Goal: Task Accomplishment & Management: Manage account settings

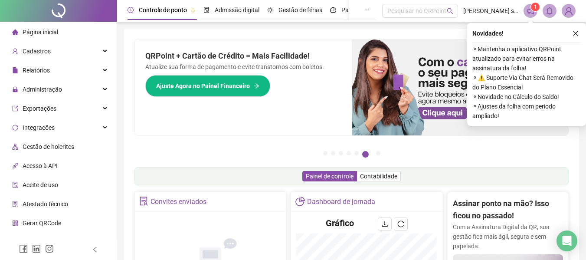
click at [574, 34] on icon "close" at bounding box center [576, 33] width 6 height 6
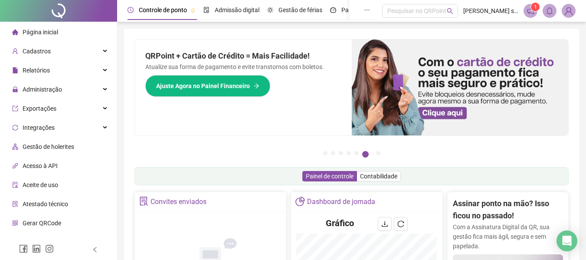
click at [531, 8] on icon "notification" at bounding box center [531, 11] width 8 height 8
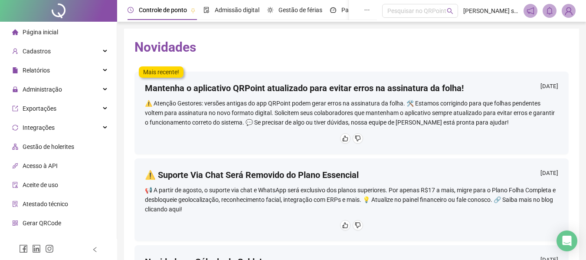
click at [43, 30] on span "Página inicial" at bounding box center [41, 32] width 36 height 7
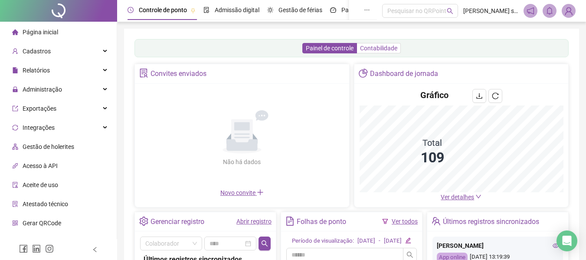
click at [374, 49] on span "Contabilidade" at bounding box center [378, 48] width 37 height 7
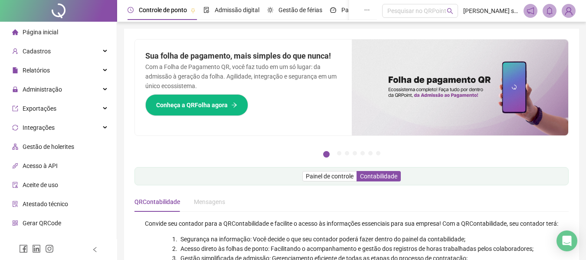
scroll to position [130, 0]
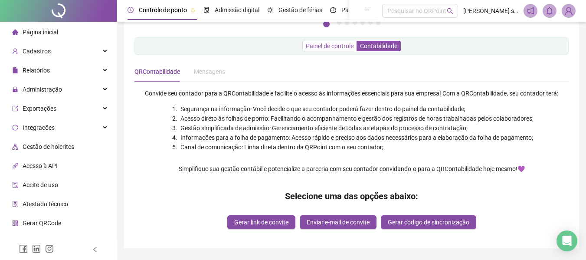
click at [329, 46] on span "Painel de controle" at bounding box center [330, 46] width 48 height 7
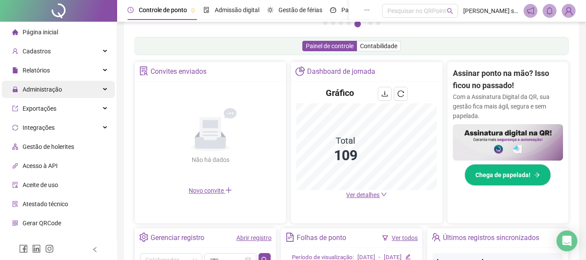
click at [47, 92] on span "Administração" at bounding box center [42, 89] width 39 height 7
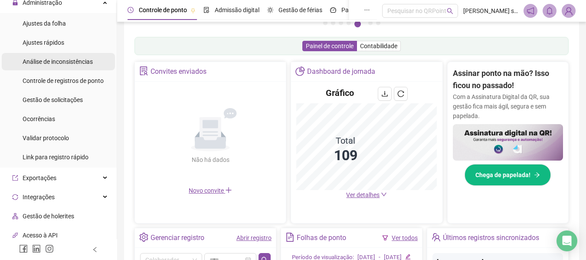
scroll to position [0, 0]
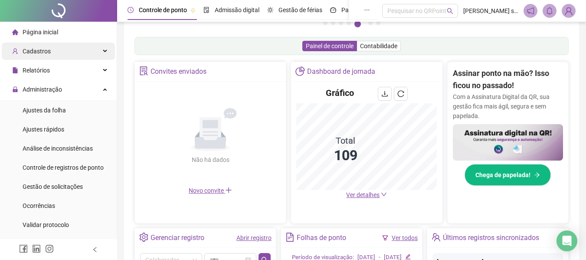
click at [44, 53] on span "Cadastros" at bounding box center [37, 51] width 28 height 7
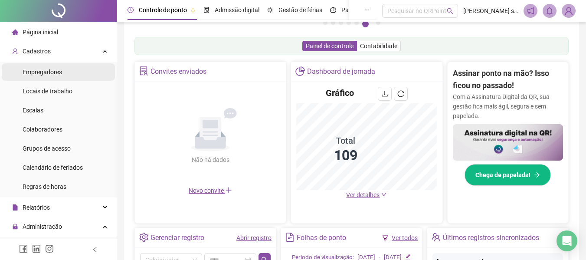
click at [42, 71] on span "Empregadores" at bounding box center [42, 72] width 39 height 7
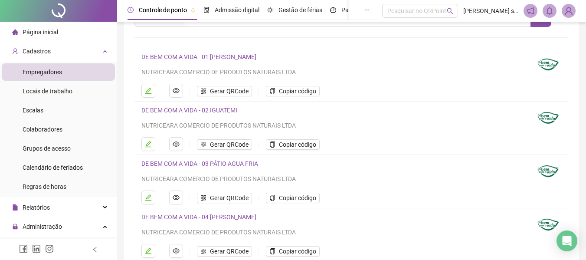
scroll to position [160, 0]
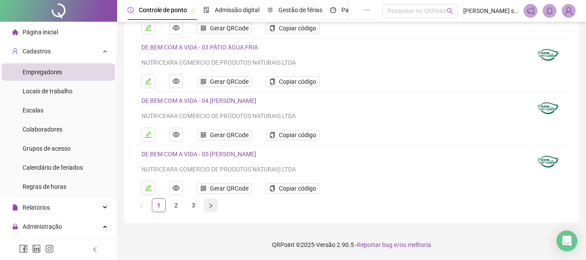
click at [211, 204] on icon "right" at bounding box center [210, 205] width 5 height 5
click at [190, 206] on link "3" at bounding box center [193, 205] width 13 height 13
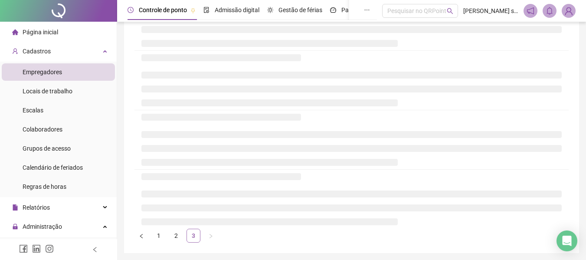
scroll to position [0, 0]
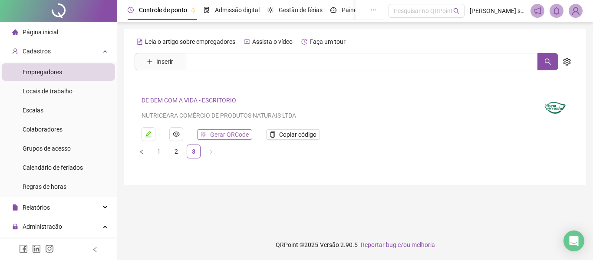
click at [233, 134] on span "Gerar QRCode" at bounding box center [229, 135] width 39 height 10
click at [56, 132] on span "Colaboradores" at bounding box center [43, 129] width 40 height 7
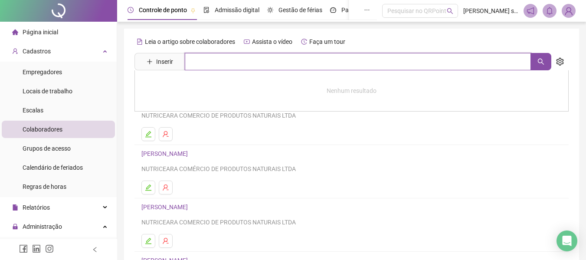
click at [192, 58] on input "text" at bounding box center [358, 61] width 346 height 17
type input "******"
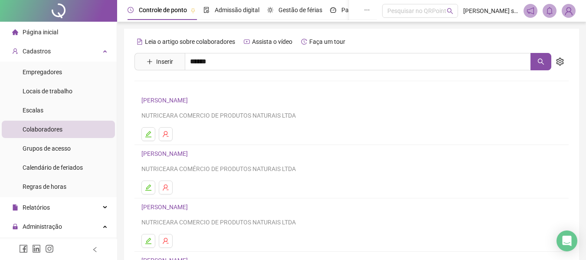
click at [197, 86] on link "[PERSON_NAME]" at bounding box center [174, 87] width 46 height 7
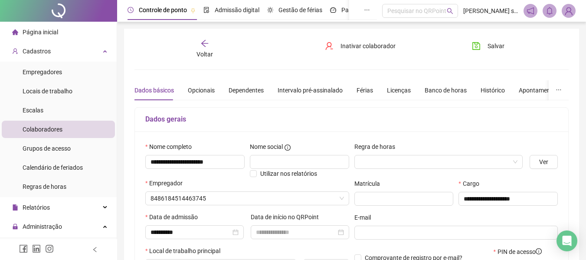
type input "**********"
click at [53, 76] on div "Empregadores" at bounding box center [42, 71] width 39 height 17
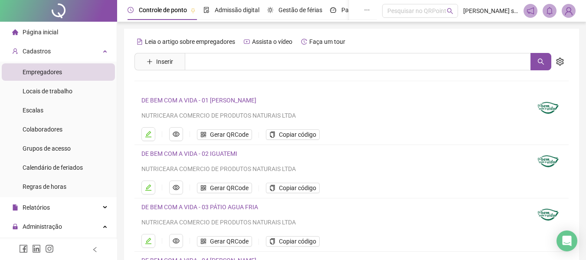
scroll to position [160, 0]
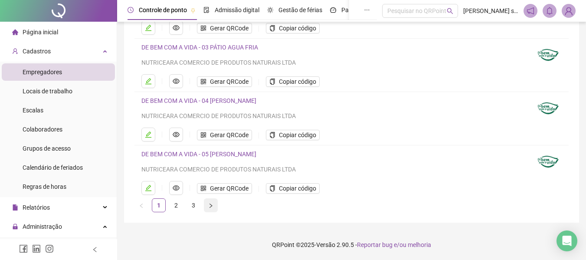
click at [207, 207] on button "button" at bounding box center [211, 205] width 14 height 14
click at [208, 207] on icon "right" at bounding box center [210, 205] width 5 height 5
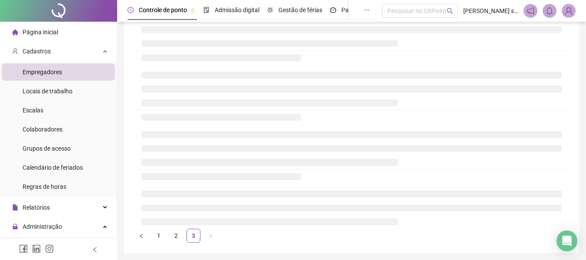
scroll to position [0, 0]
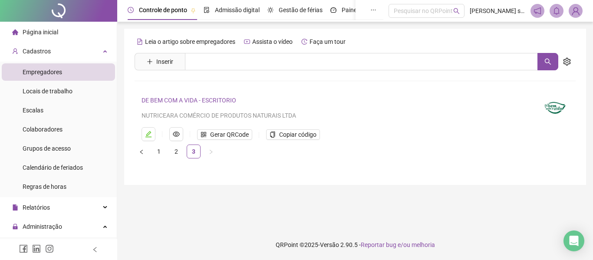
click at [168, 101] on link "DE BEM COM A VIDA - ESCRITORIO" at bounding box center [188, 100] width 95 height 7
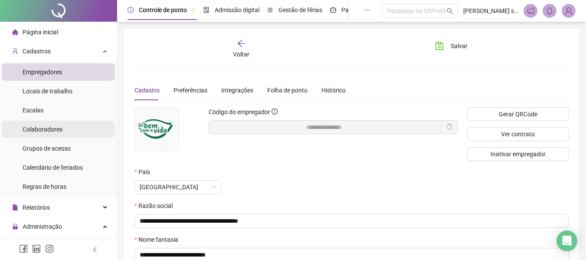
click at [69, 123] on li "Colaboradores" at bounding box center [58, 129] width 113 height 17
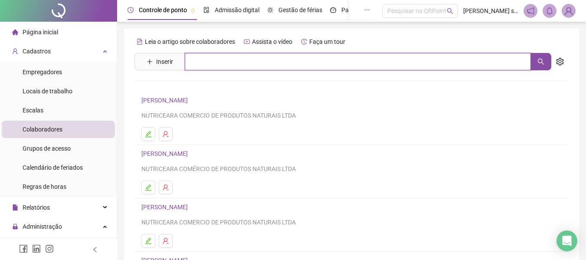
click at [214, 59] on input "text" at bounding box center [358, 61] width 346 height 17
type input "******"
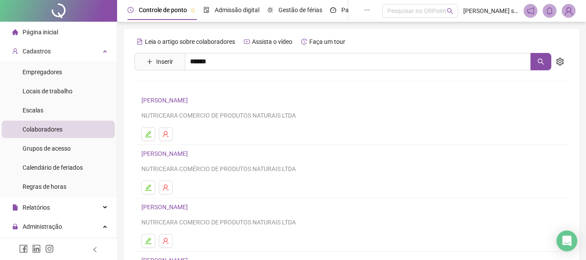
click at [212, 81] on div "[PERSON_NAME]" at bounding box center [352, 88] width 434 height 36
click at [212, 85] on div "Leia o artigo sobre colaboradores Assista o vídeo Faça um tour Inserir ****** […" at bounding box center [352, 203] width 434 height 337
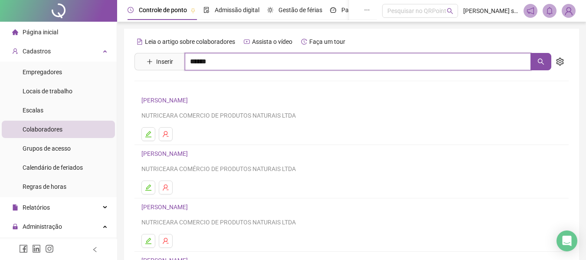
click at [221, 65] on input "******" at bounding box center [358, 61] width 346 height 17
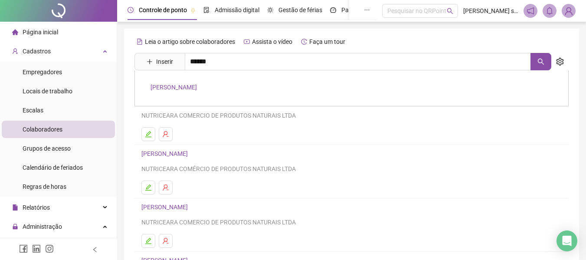
click at [197, 85] on link "[PERSON_NAME]" at bounding box center [174, 87] width 46 height 7
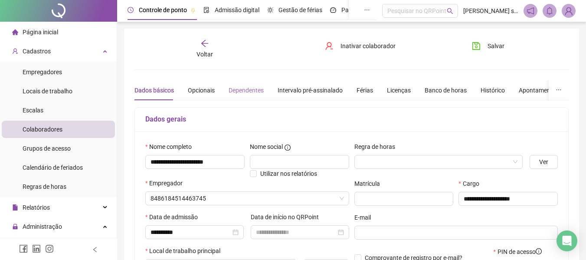
type input "**********"
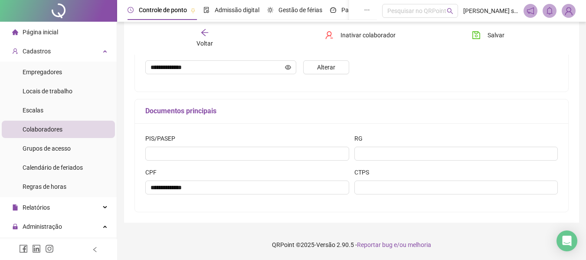
scroll to position [62, 0]
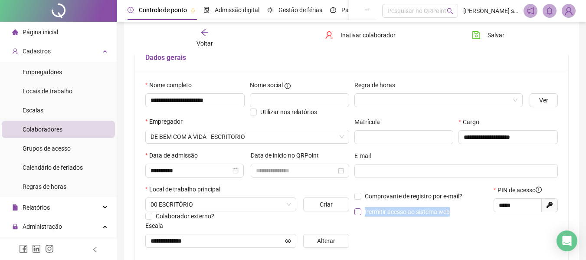
drag, startPoint x: 455, startPoint y: 213, endPoint x: 365, endPoint y: 214, distance: 89.9
click at [365, 214] on p "Permitir acesso ao sistema web" at bounding box center [422, 212] width 134 height 10
copy span "Permitir acesso ao sistema web"
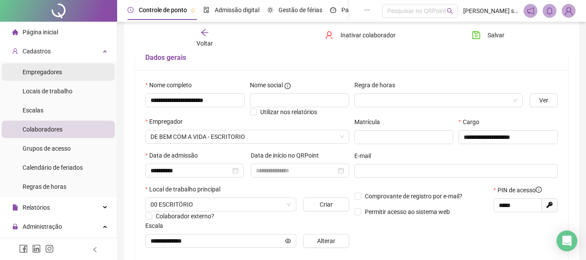
click at [46, 71] on span "Empregadores" at bounding box center [42, 72] width 39 height 7
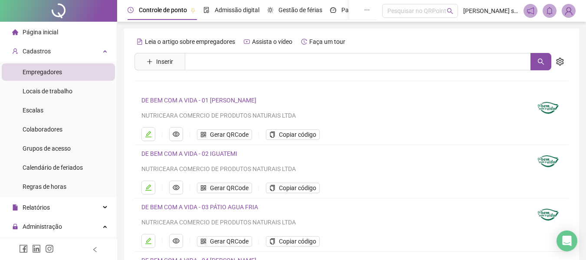
scroll to position [160, 0]
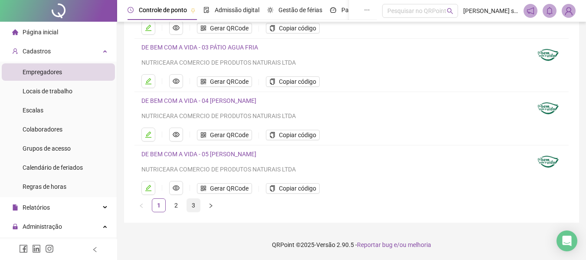
click at [196, 205] on link "3" at bounding box center [193, 205] width 13 height 13
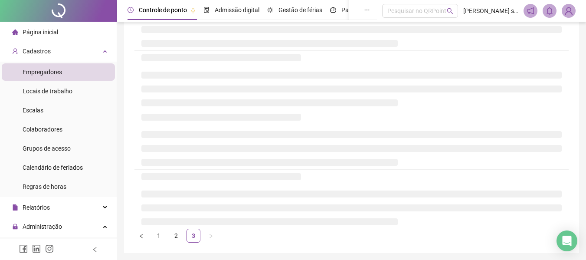
scroll to position [0, 0]
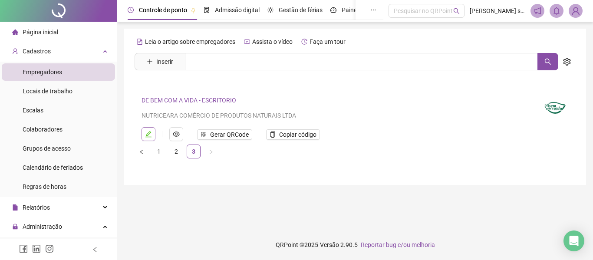
click at [145, 132] on icon "edit" at bounding box center [148, 134] width 7 height 7
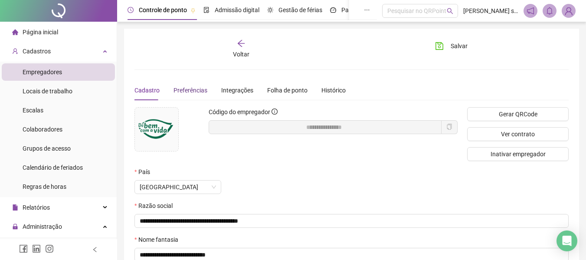
click at [188, 92] on span "Preferências" at bounding box center [191, 90] width 34 height 7
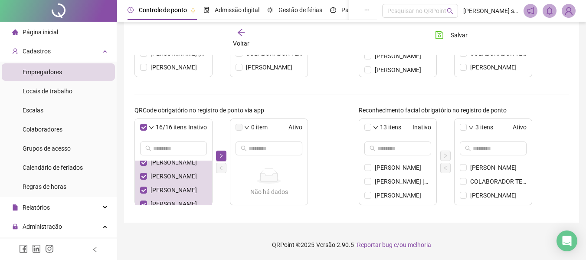
scroll to position [178, 0]
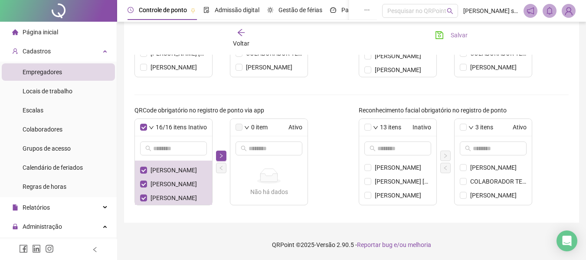
click at [453, 33] on span "Salvar" at bounding box center [459, 35] width 17 height 10
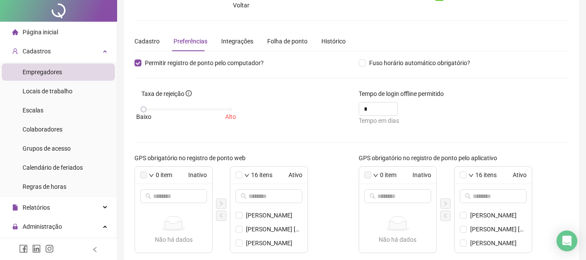
scroll to position [0, 0]
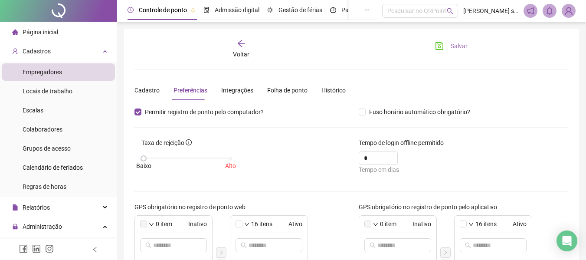
click at [442, 46] on icon "save" at bounding box center [439, 46] width 9 height 9
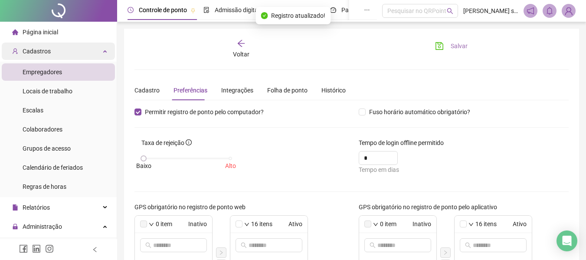
click at [41, 51] on span "Cadastros" at bounding box center [37, 51] width 28 height 7
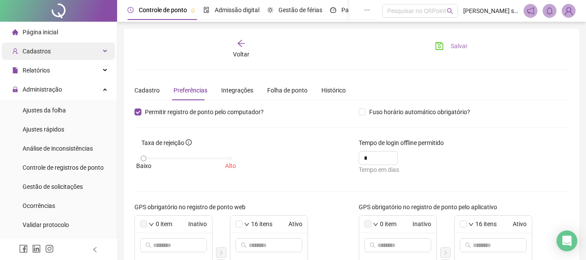
click at [43, 53] on span "Cadastros" at bounding box center [37, 51] width 28 height 7
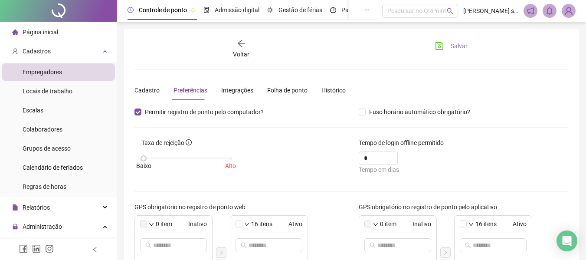
click at [43, 73] on span "Empregadores" at bounding box center [42, 72] width 39 height 7
click at [46, 94] on span "Locais de trabalho" at bounding box center [48, 91] width 50 height 7
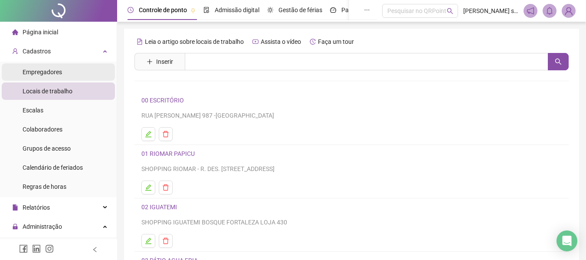
click at [53, 73] on span "Empregadores" at bounding box center [42, 72] width 39 height 7
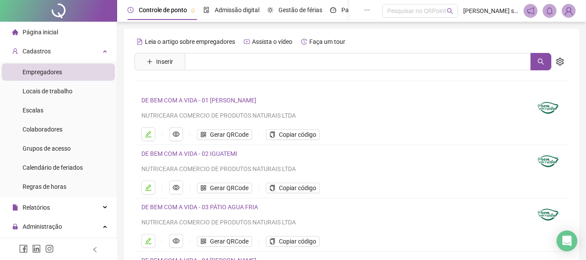
scroll to position [160, 0]
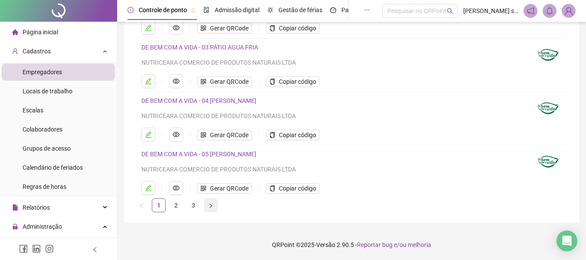
click at [211, 203] on icon "right" at bounding box center [210, 205] width 5 height 5
click at [212, 207] on icon "right" at bounding box center [210, 205] width 5 height 5
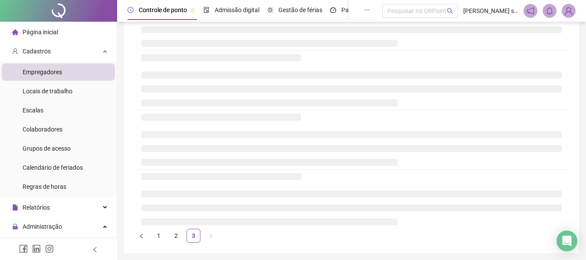
scroll to position [0, 0]
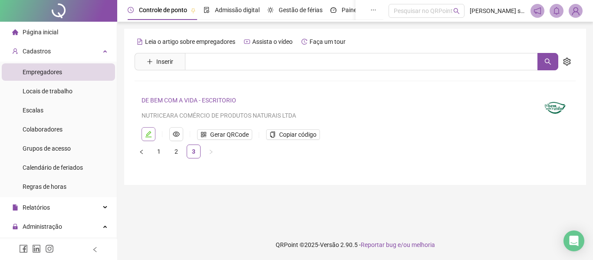
click at [149, 133] on icon "edit" at bounding box center [148, 134] width 7 height 7
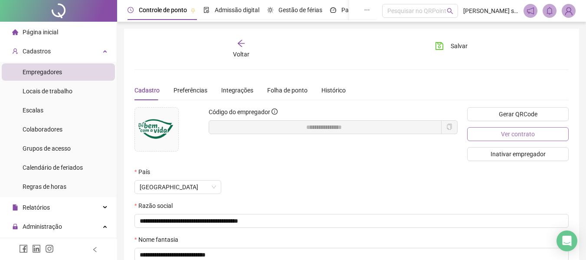
click at [504, 138] on span "Ver contrato" at bounding box center [518, 134] width 34 height 10
click at [242, 52] on span "Voltar" at bounding box center [241, 54] width 16 height 7
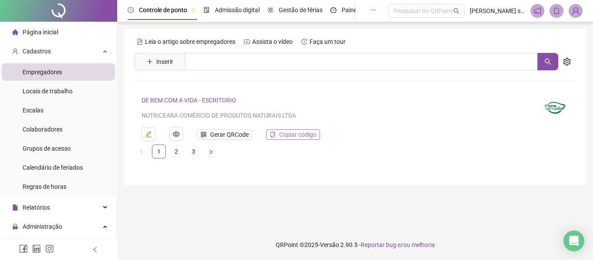
click at [285, 134] on span "Copiar código" at bounding box center [297, 135] width 37 height 10
